Goal: Task Accomplishment & Management: Manage account settings

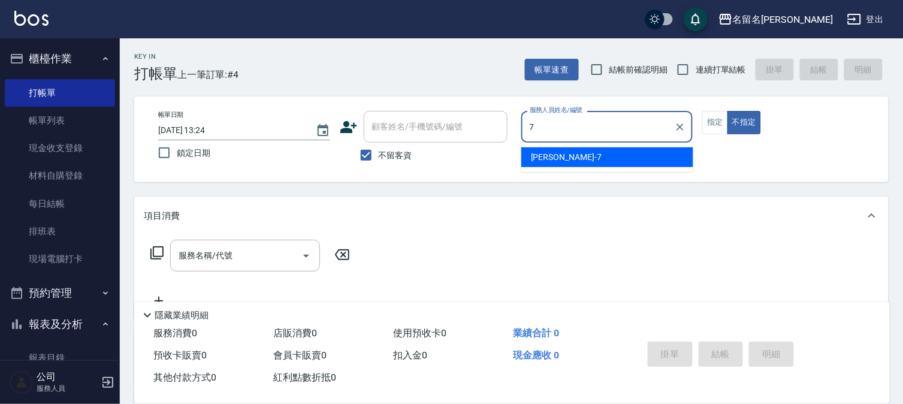
type input "[PERSON_NAME]-7"
type button "false"
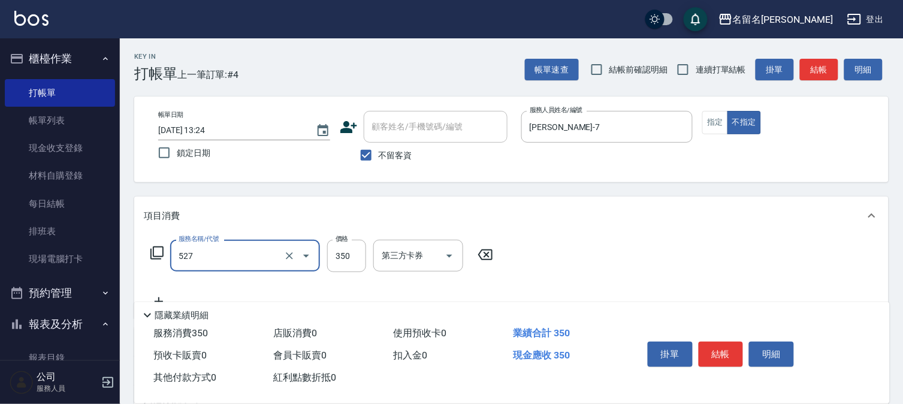
type input "頭皮養護A(527)"
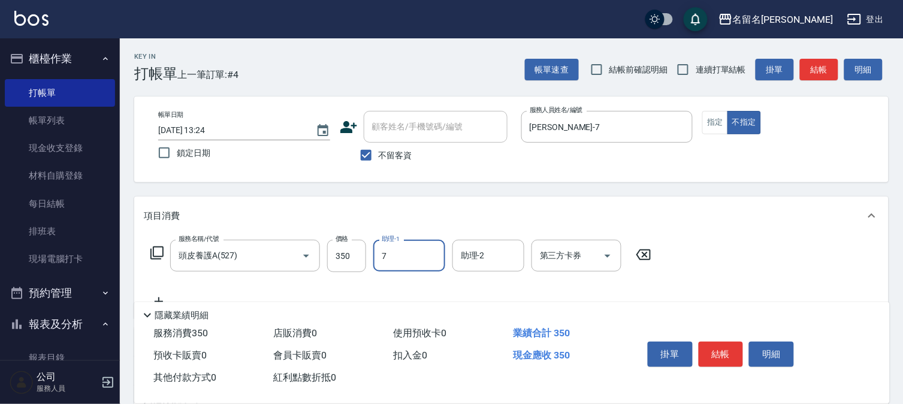
type input "[PERSON_NAME]-7"
type input "[PERSON_NAME](809)"
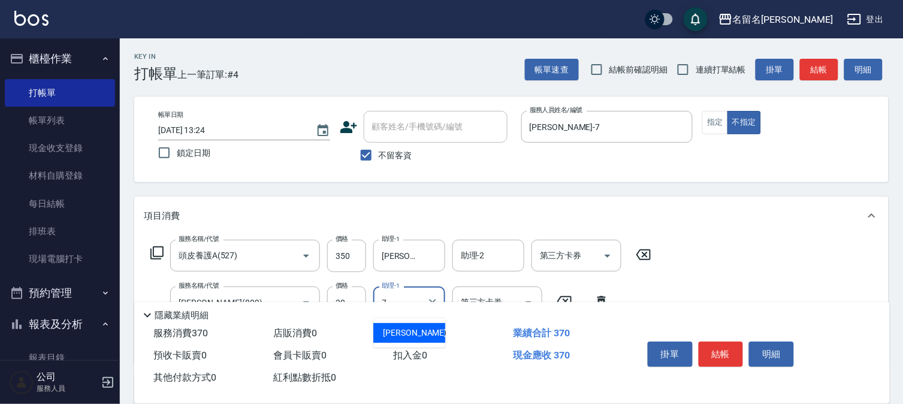
type input "[PERSON_NAME]-7"
click at [722, 344] on button "結帳" at bounding box center [721, 354] width 45 height 25
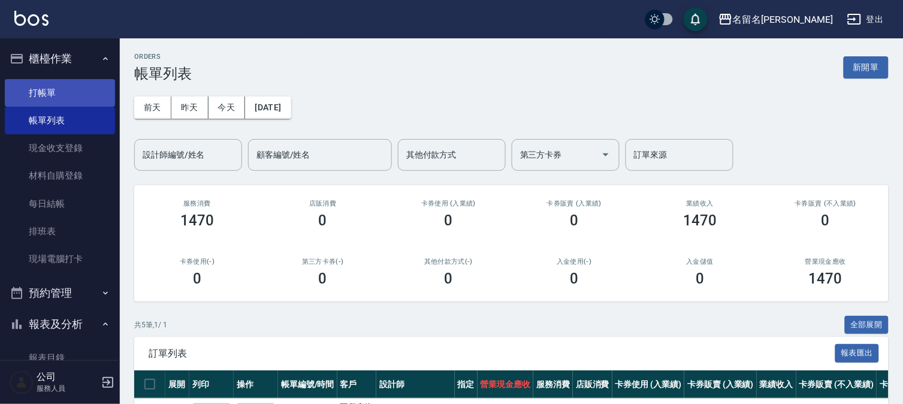
click at [49, 95] on link "打帳單" at bounding box center [60, 93] width 110 height 28
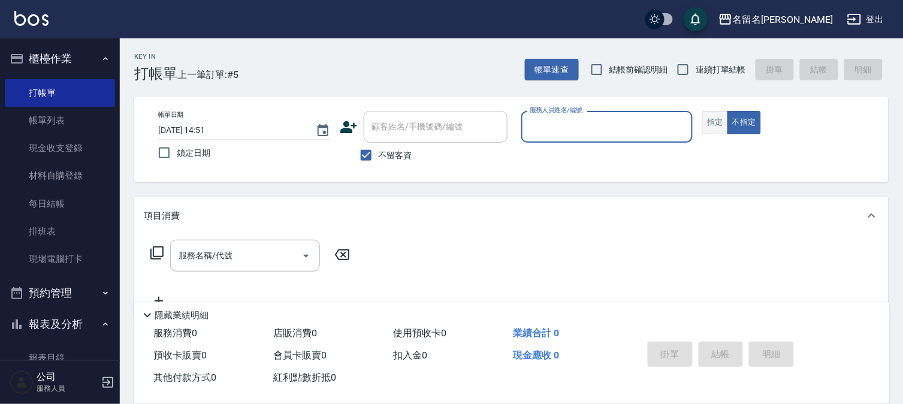
drag, startPoint x: 724, startPoint y: 122, endPoint x: 708, endPoint y: 124, distance: 16.2
click at [724, 122] on button "指定" at bounding box center [716, 122] width 26 height 23
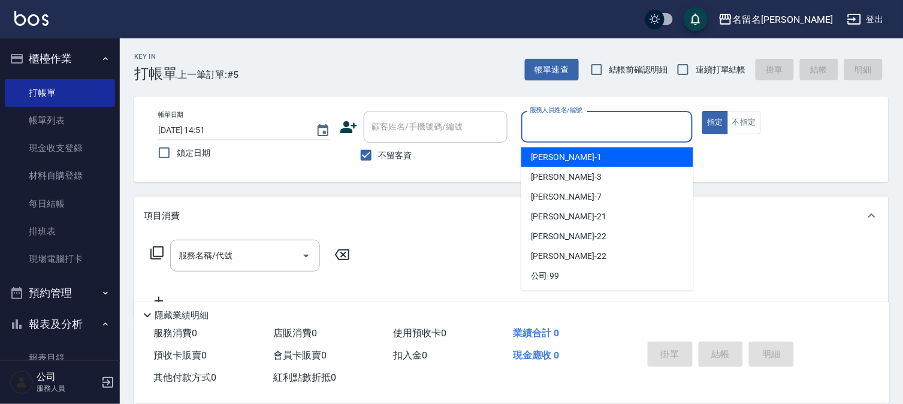
click at [644, 135] on input "服務人員姓名/編號" at bounding box center [607, 126] width 161 height 21
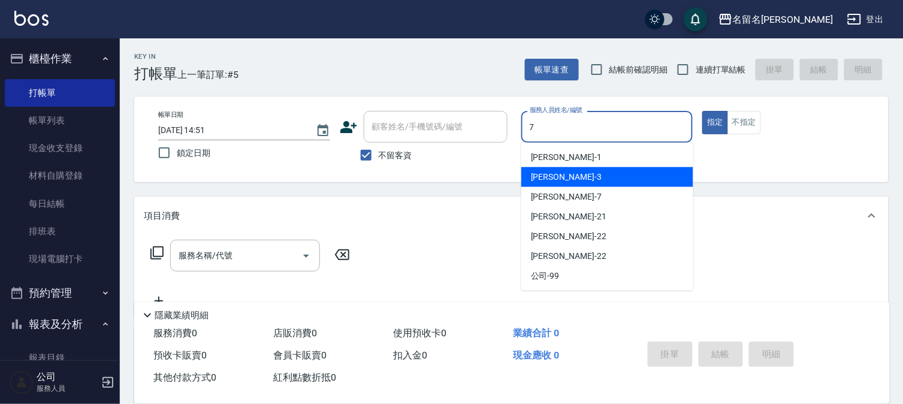
type input "[PERSON_NAME]-7"
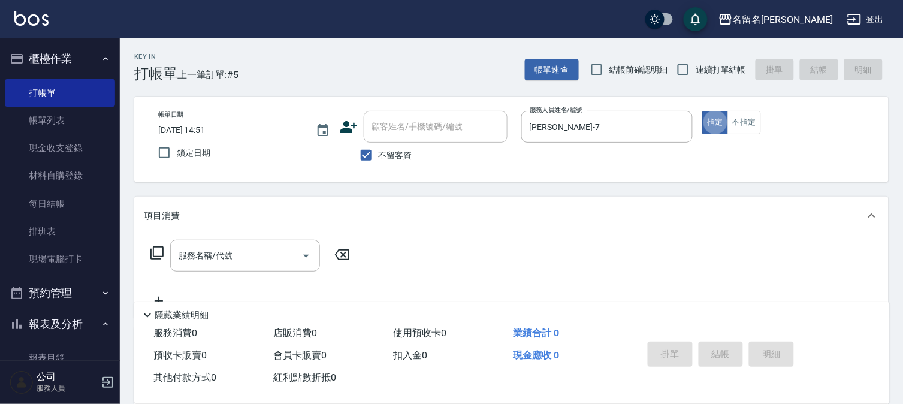
type button "true"
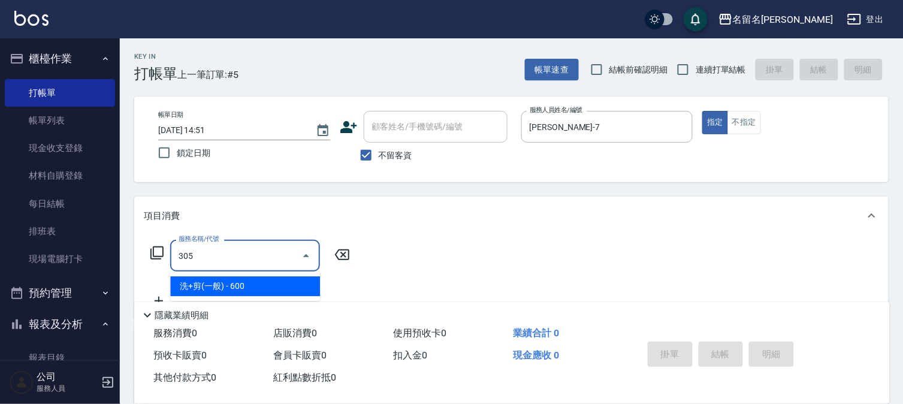
type input "洗+剪(一般)(305)"
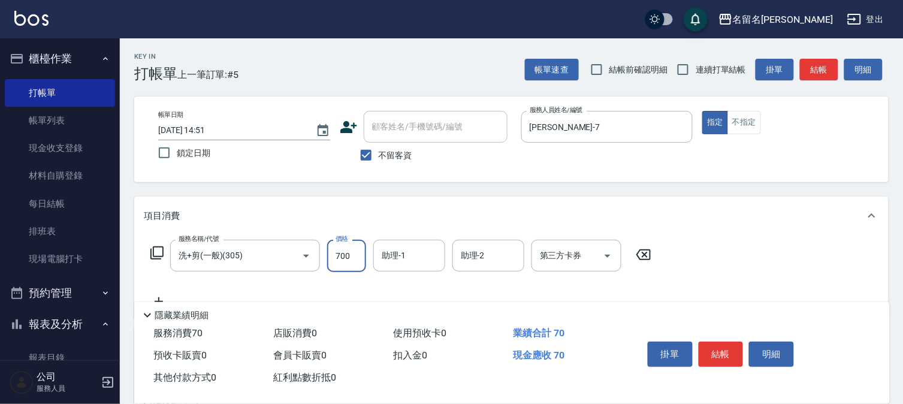
type input "700"
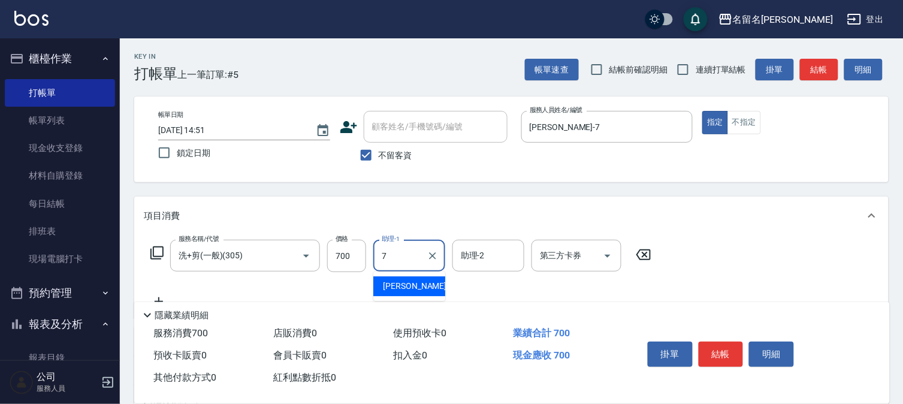
type input "[PERSON_NAME]-7"
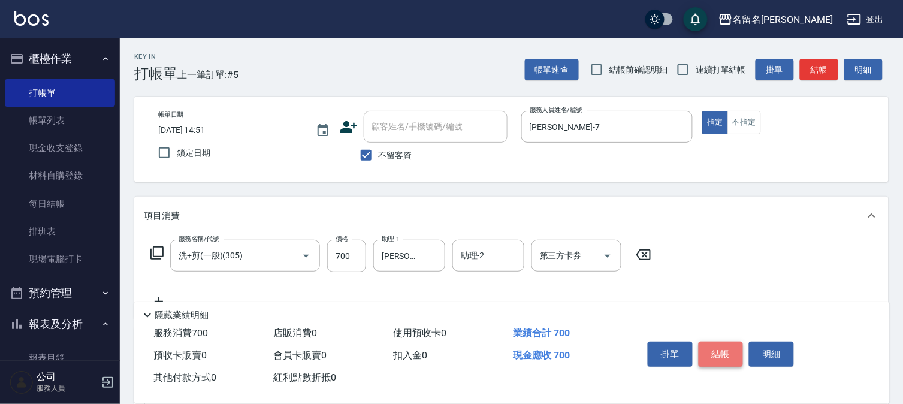
click at [723, 353] on button "結帳" at bounding box center [721, 354] width 45 height 25
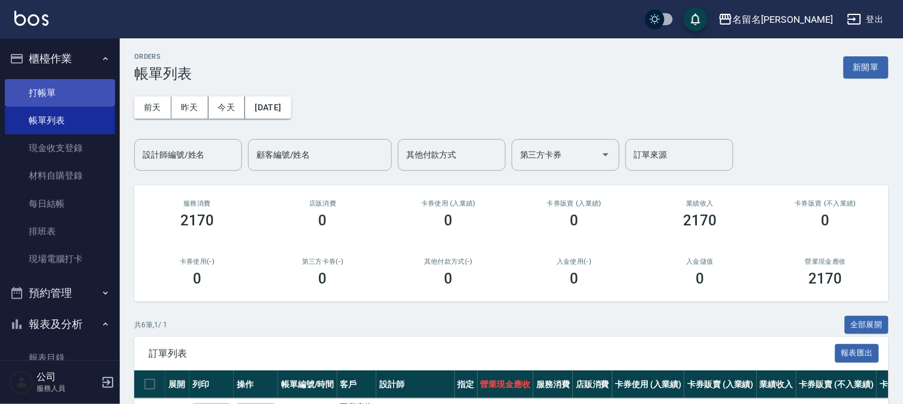
click at [57, 97] on link "打帳單" at bounding box center [60, 93] width 110 height 28
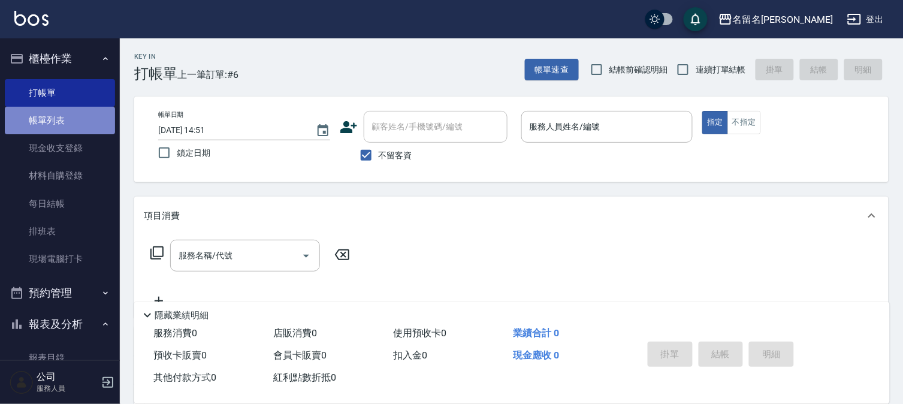
click at [94, 117] on link "帳單列表" at bounding box center [60, 121] width 110 height 28
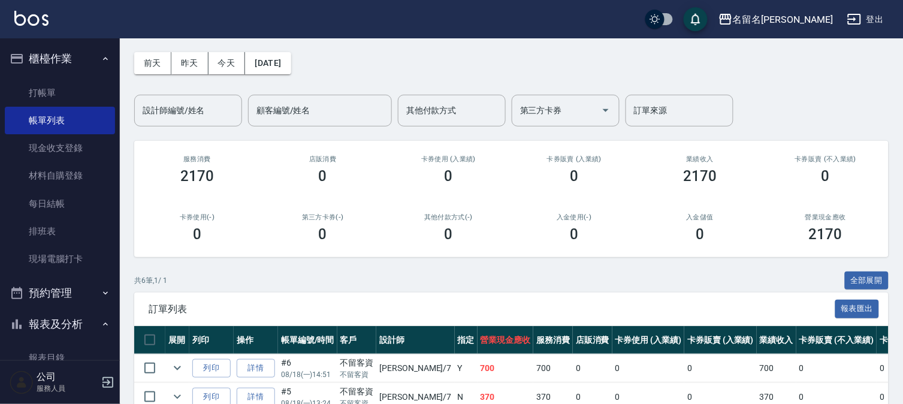
scroll to position [133, 0]
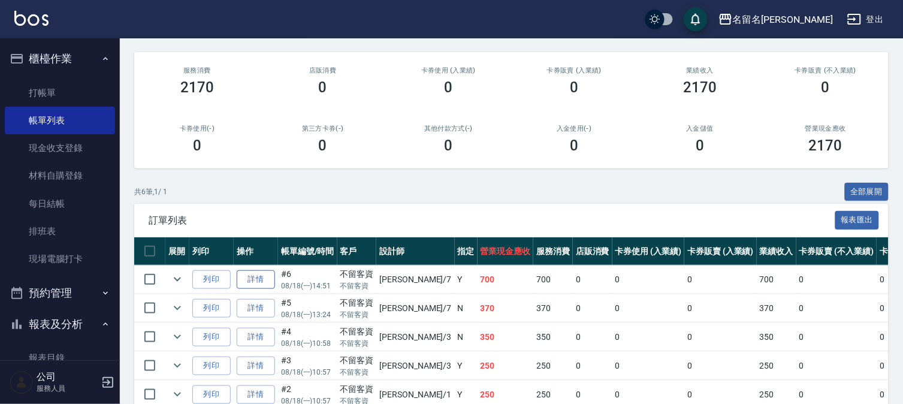
click at [260, 272] on link "詳情" at bounding box center [256, 279] width 38 height 19
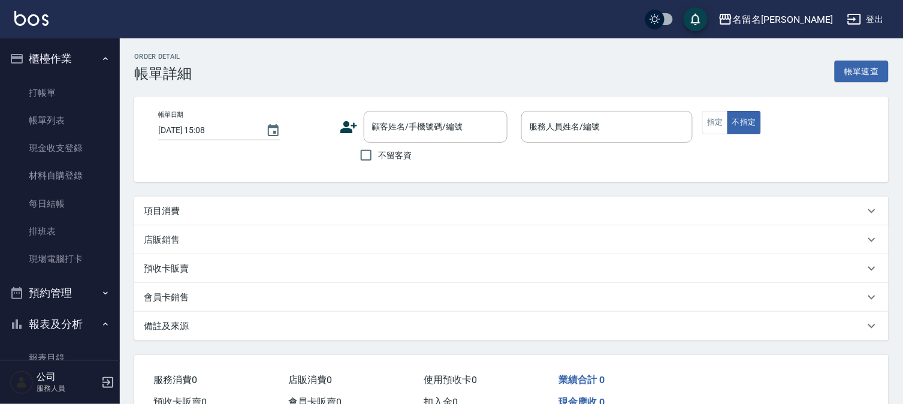
type input "[DATE] 14:51"
checkbox input "true"
type input "[PERSON_NAME]-7"
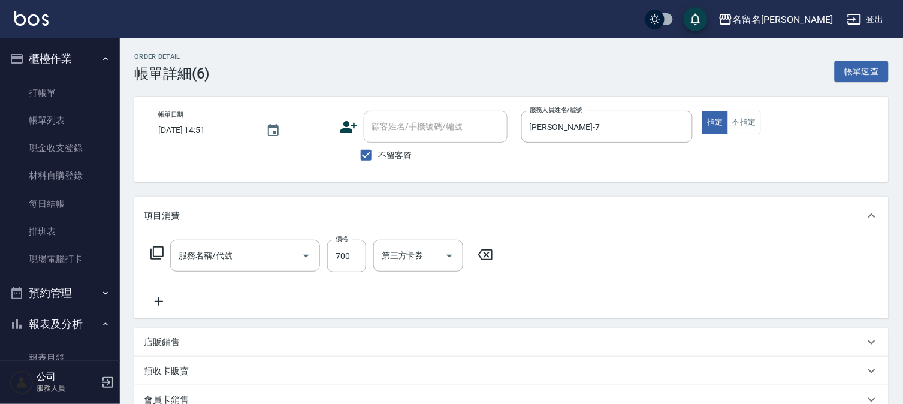
type input "洗+剪(一般)(305)"
click at [338, 253] on input "700" at bounding box center [346, 256] width 39 height 32
type input "650"
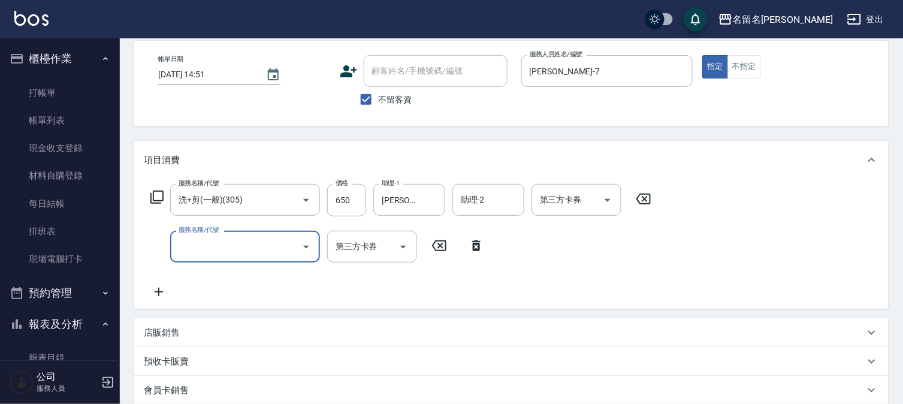
scroll to position [200, 0]
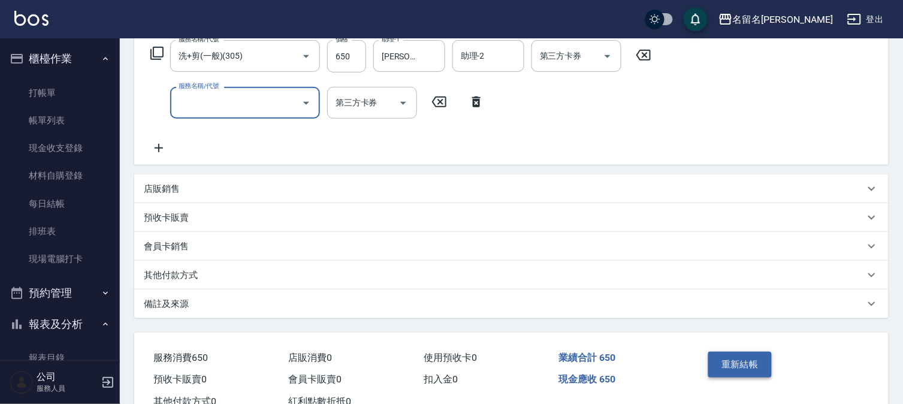
click at [750, 369] on button "重新結帳" at bounding box center [741, 364] width 64 height 25
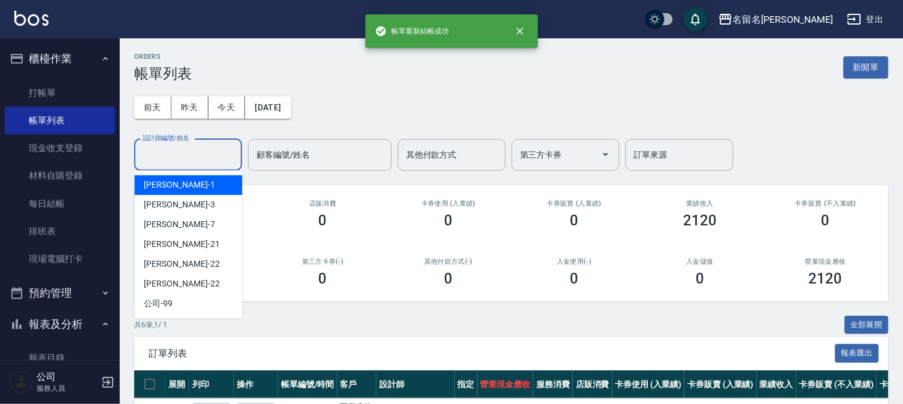
drag, startPoint x: 177, startPoint y: 153, endPoint x: 176, endPoint y: 173, distance: 19.8
click at [174, 158] on input "設計師編號/姓名" at bounding box center [188, 154] width 97 height 21
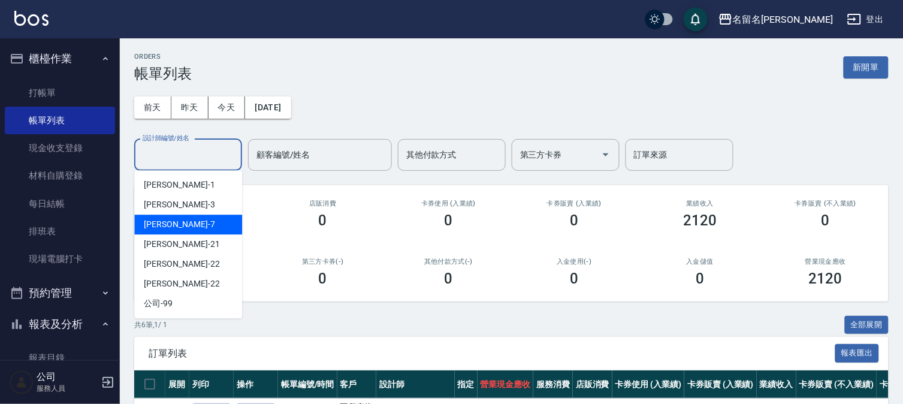
click at [177, 223] on div "[PERSON_NAME]-7" at bounding box center [188, 225] width 108 height 20
type input "[PERSON_NAME]-7"
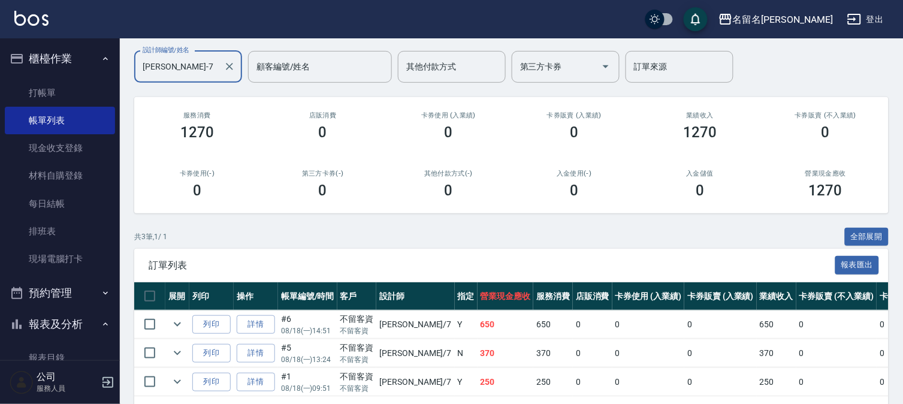
scroll to position [138, 0]
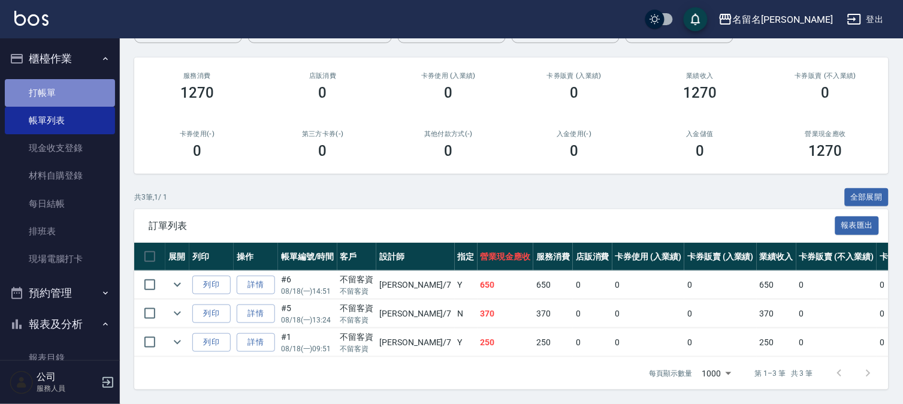
click at [87, 86] on link "打帳單" at bounding box center [60, 93] width 110 height 28
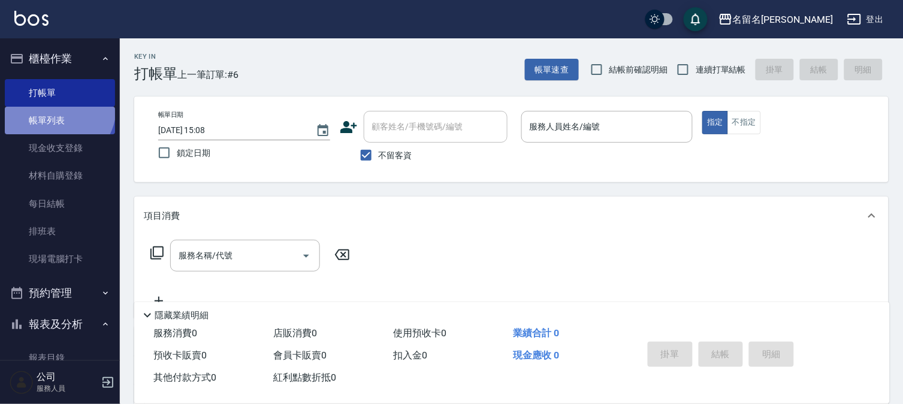
click at [57, 109] on link "帳單列表" at bounding box center [60, 121] width 110 height 28
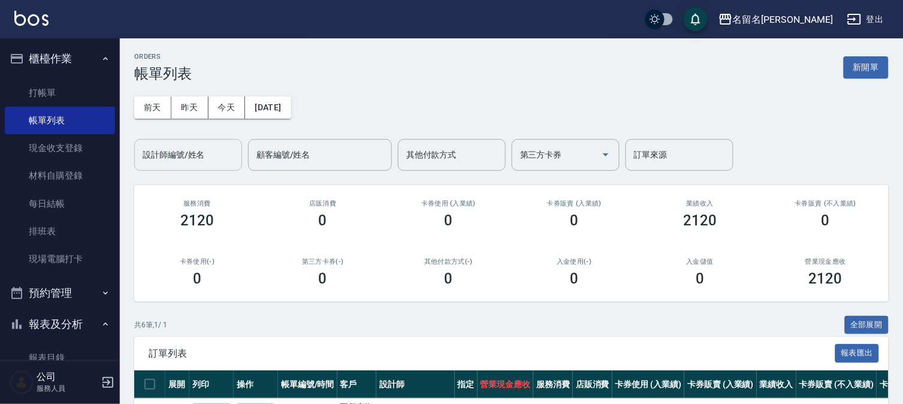
click at [192, 165] on div "設計師編號/姓名" at bounding box center [188, 155] width 108 height 32
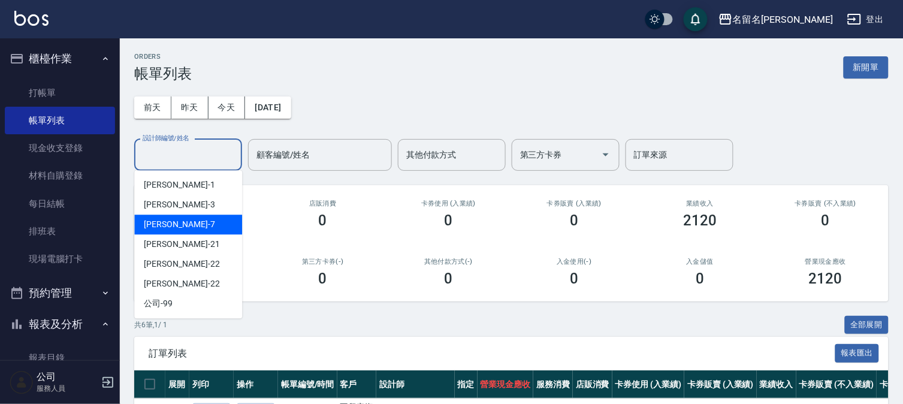
click at [213, 219] on div "[PERSON_NAME]-7" at bounding box center [188, 225] width 108 height 20
type input "[PERSON_NAME]-7"
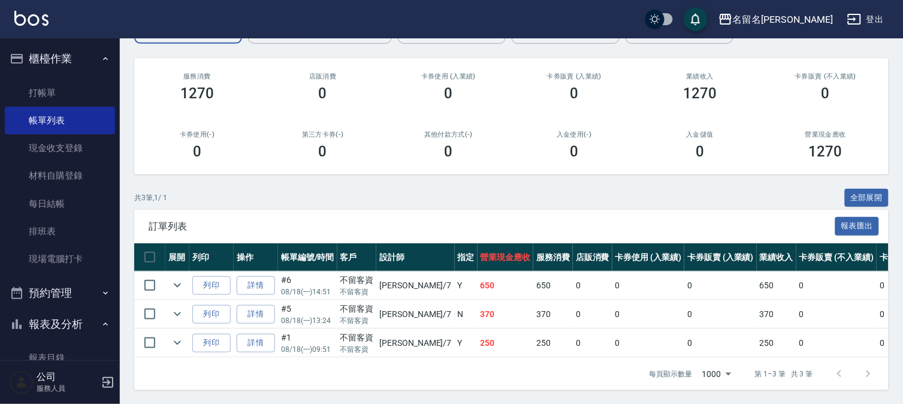
scroll to position [138, 0]
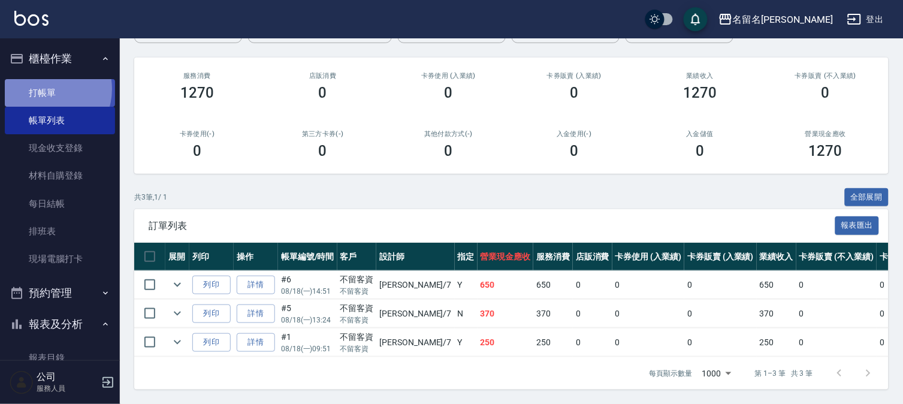
click at [46, 89] on link "打帳單" at bounding box center [60, 93] width 110 height 28
